Goal: Information Seeking & Learning: Learn about a topic

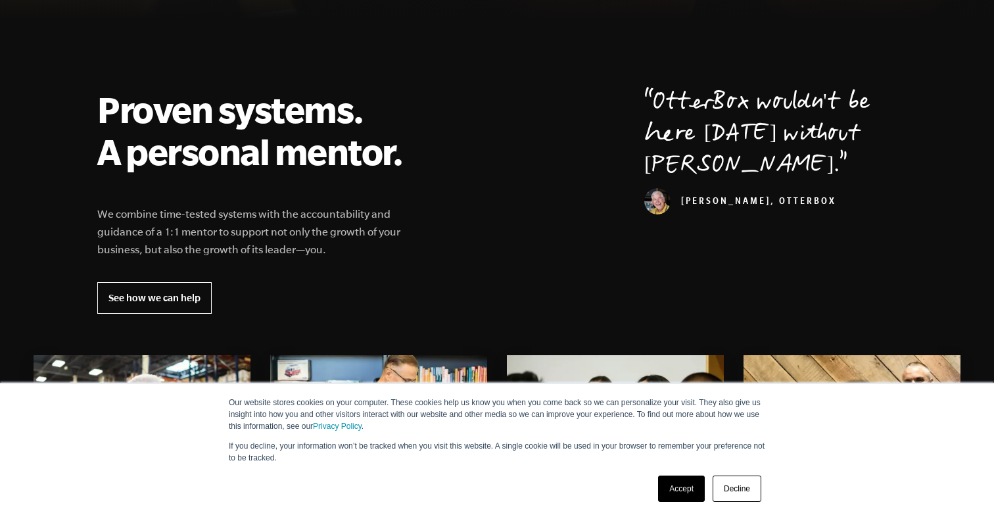
scroll to position [451, 0]
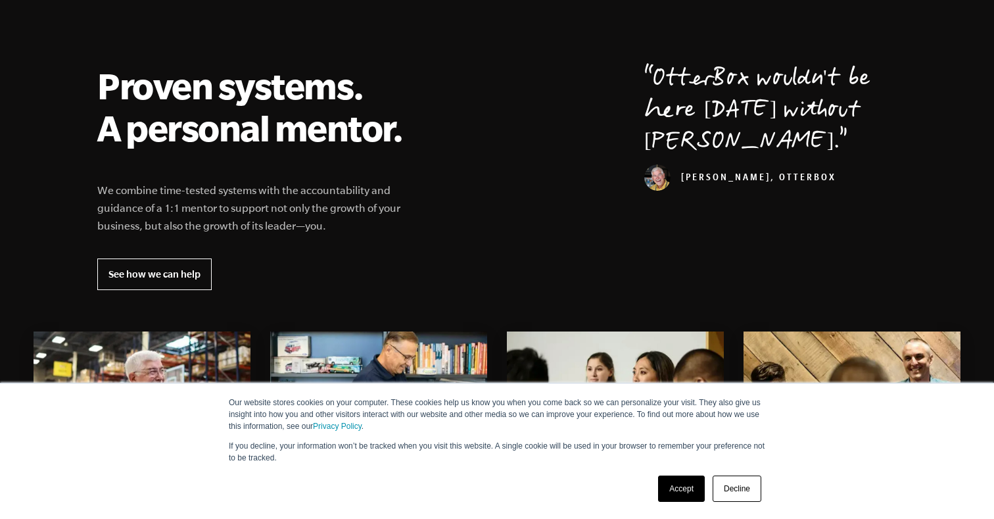
click at [739, 489] on link "Decline" at bounding box center [737, 488] width 49 height 26
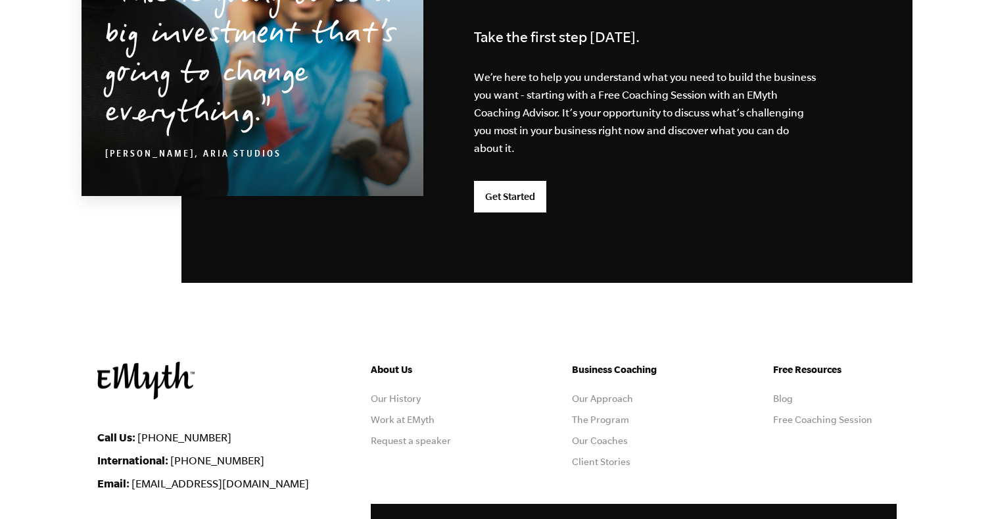
scroll to position [3535, 0]
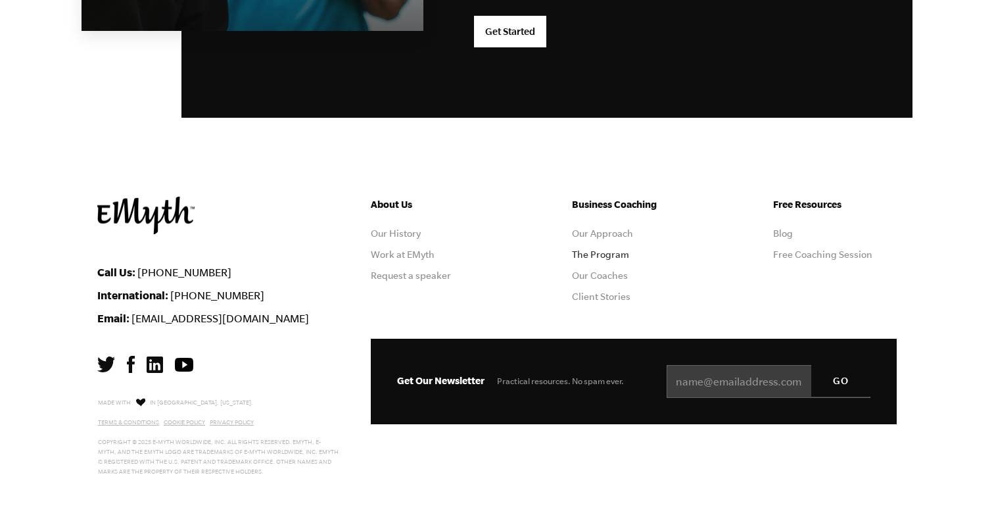
click at [600, 257] on link "The Program" at bounding box center [600, 254] width 57 height 11
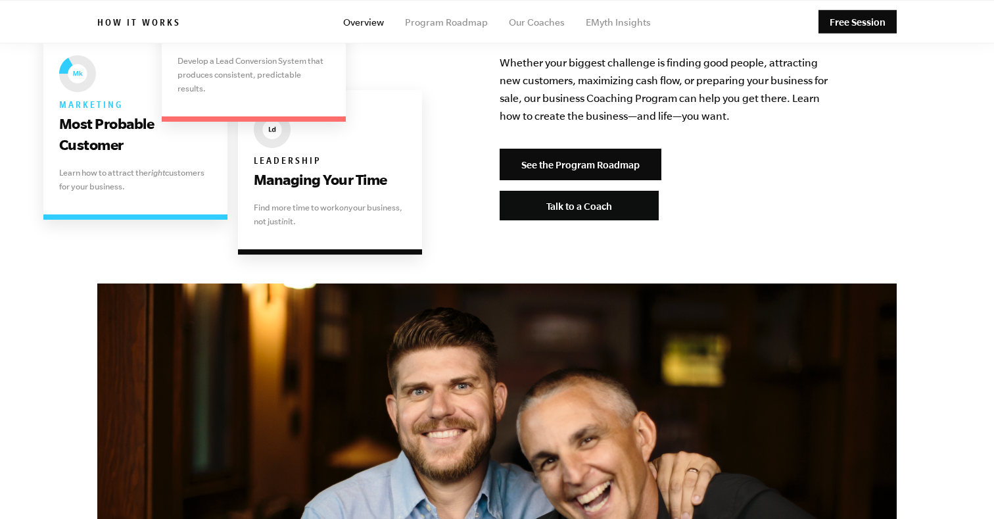
scroll to position [2782, 0]
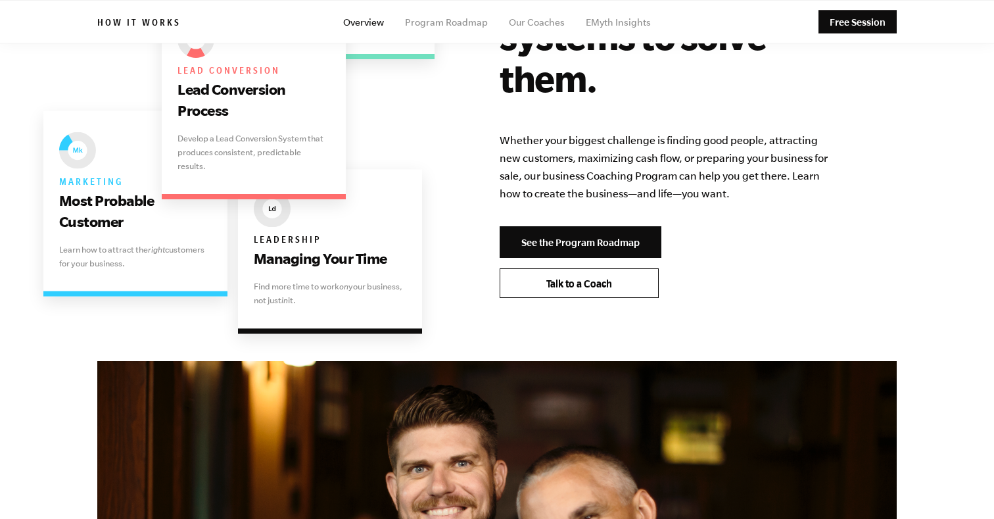
click at [563, 278] on span "Talk to a Coach" at bounding box center [580, 283] width 66 height 11
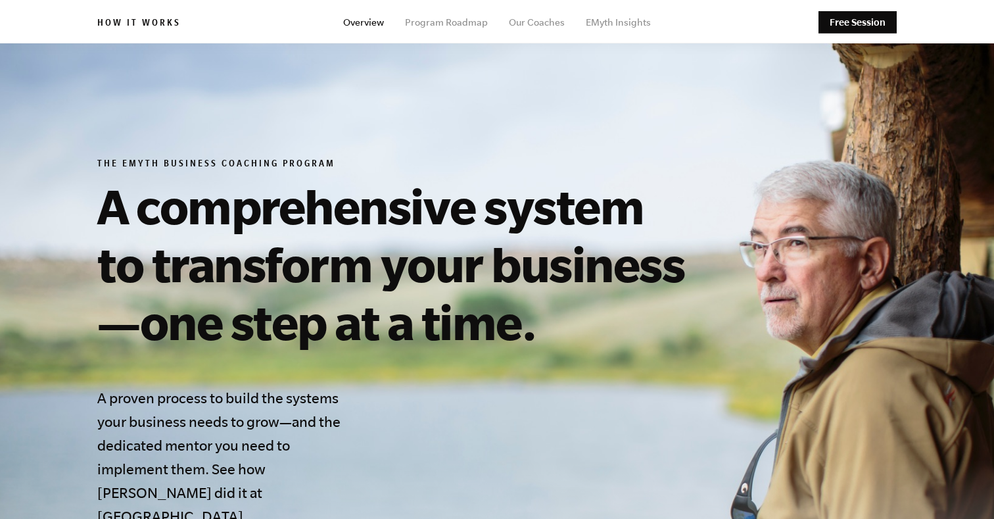
scroll to position [0, 0]
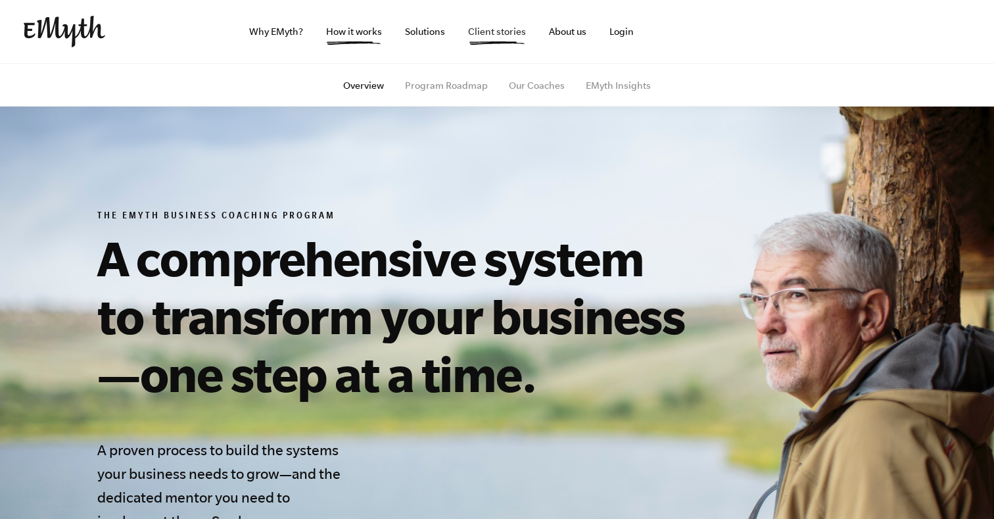
click at [497, 32] on link "Client stories" at bounding box center [497, 31] width 79 height 63
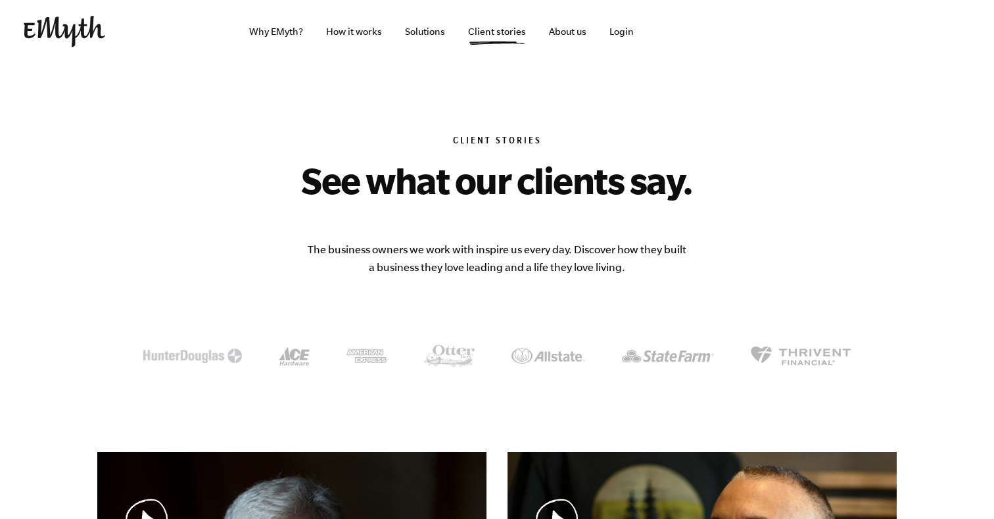
click at [80, 28] on img at bounding box center [65, 32] width 82 height 32
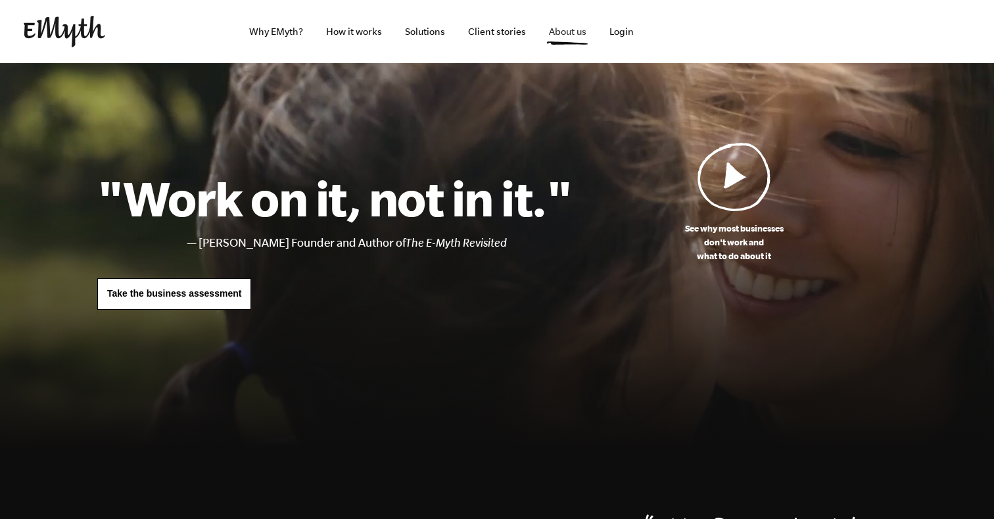
click at [573, 33] on link "About us" at bounding box center [568, 31] width 59 height 63
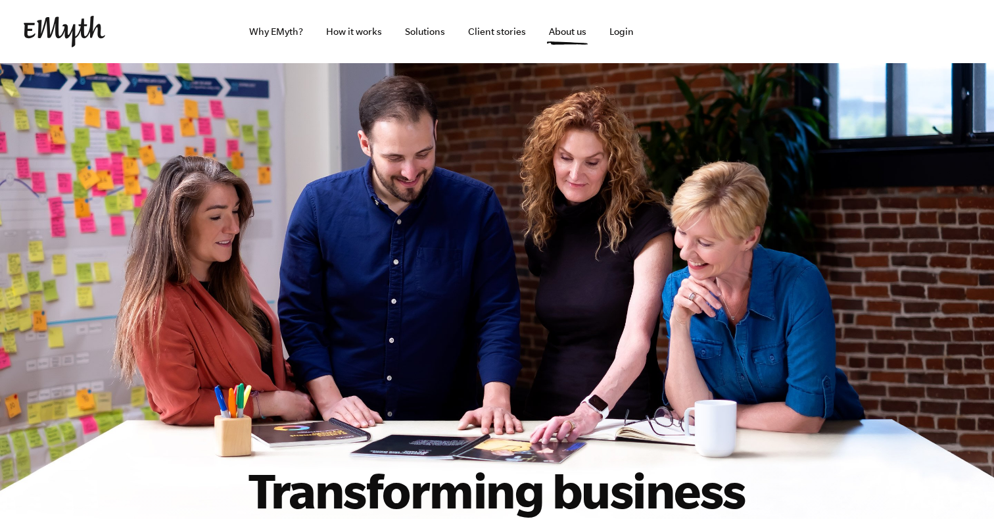
click at [85, 40] on img at bounding box center [65, 32] width 82 height 32
